Goal: Find specific page/section: Find specific page/section

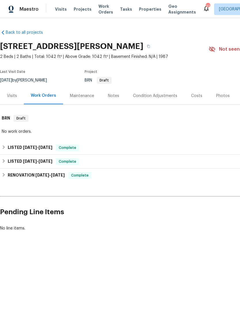
click at [78, 10] on span "Projects" at bounding box center [83, 9] width 18 height 6
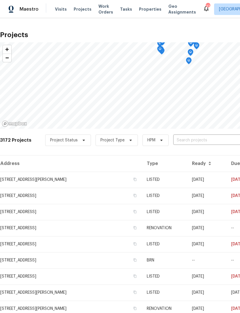
click at [189, 137] on input "text" at bounding box center [207, 140] width 66 height 9
type input "[PERSON_NAME]"
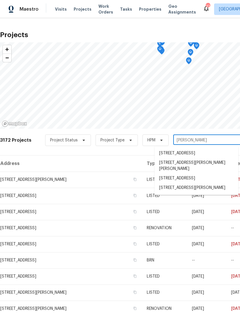
click at [184, 180] on li "[STREET_ADDRESS]" at bounding box center [197, 179] width 84 height 10
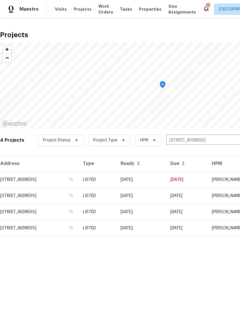
click at [52, 178] on td "[STREET_ADDRESS]" at bounding box center [39, 180] width 78 height 16
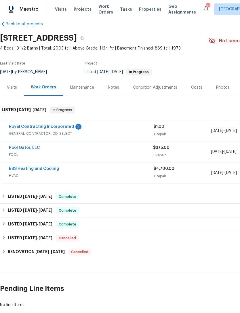
scroll to position [8, 0]
click at [32, 146] on link "Pool Gator, LLC" at bounding box center [24, 148] width 31 height 4
